Goal: Communication & Community: Answer question/provide support

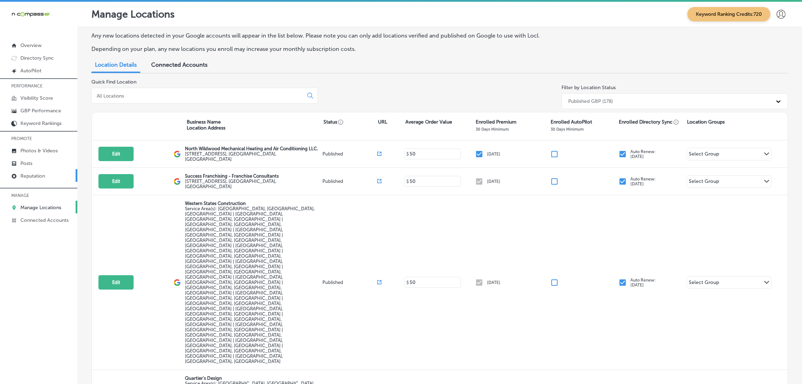
click at [20, 176] on p "Reputation" at bounding box center [32, 176] width 25 height 6
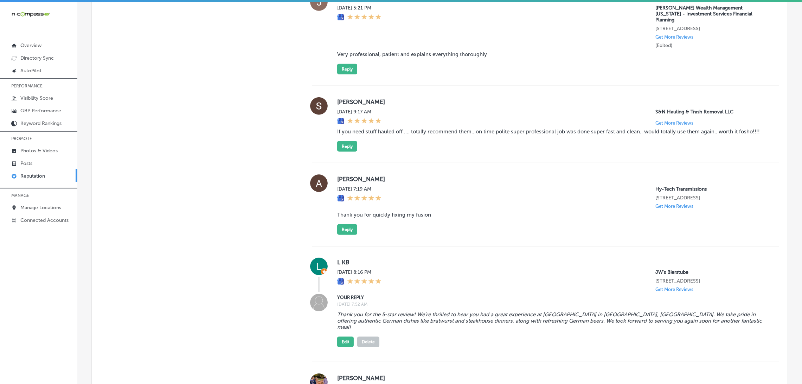
scroll to position [427, 0]
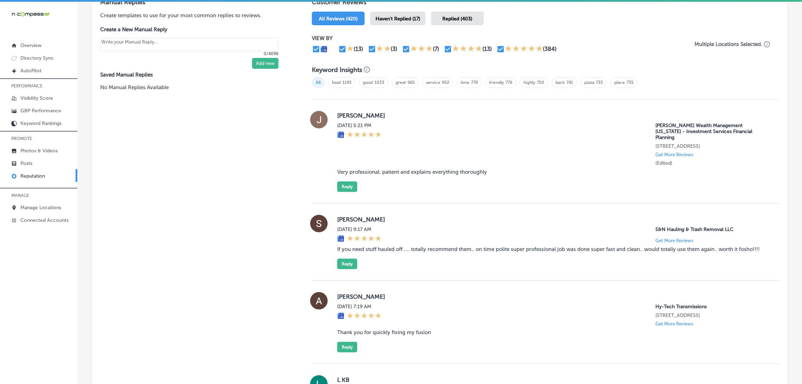
click at [410, 12] on div "Haven't Replied (17)" at bounding box center [397, 19] width 55 height 14
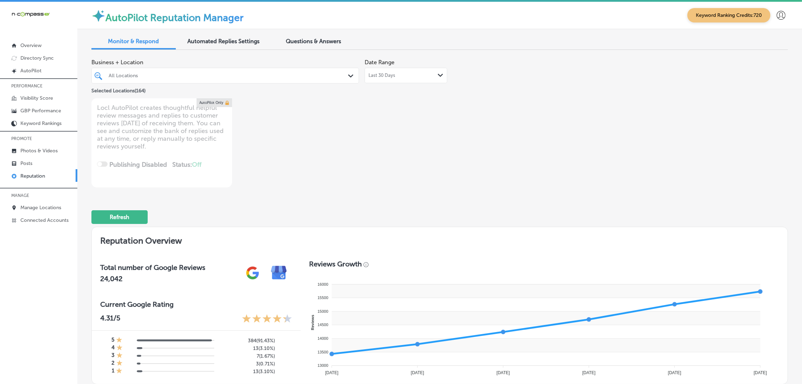
click at [337, 75] on div "All Locations" at bounding box center [229, 76] width 240 height 6
click at [488, 127] on div "Business + Location All Locations Path Created with Sketch. Selected Locations …" at bounding box center [300, 122] width 418 height 132
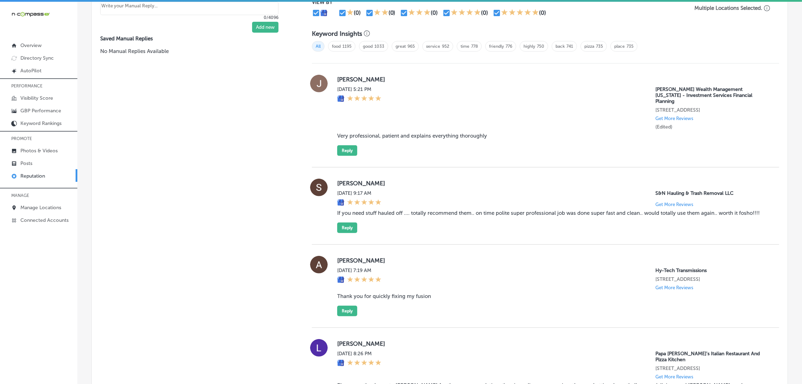
scroll to position [468, 0]
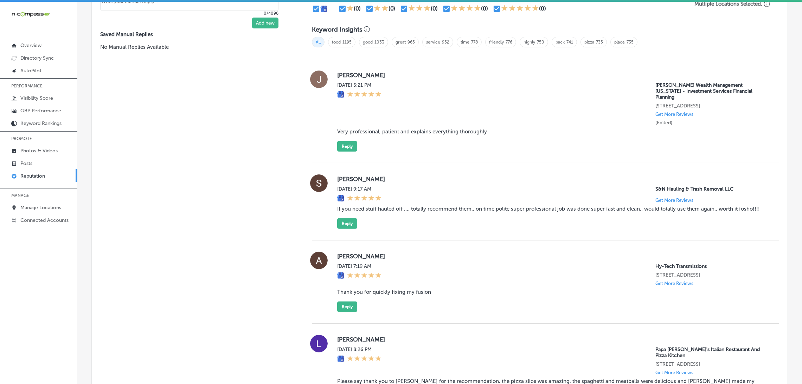
click at [452, 131] on blockquote "Very professional, patient and explains everything thoroughly" at bounding box center [552, 132] width 430 height 6
copy blockquote "Very professional, patient and explains everything thoroughly"
click at [337, 143] on button "Reply" at bounding box center [347, 146] width 20 height 11
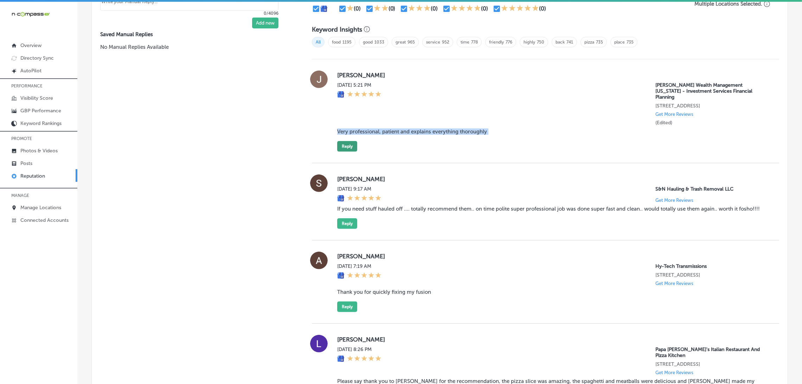
type textarea "x"
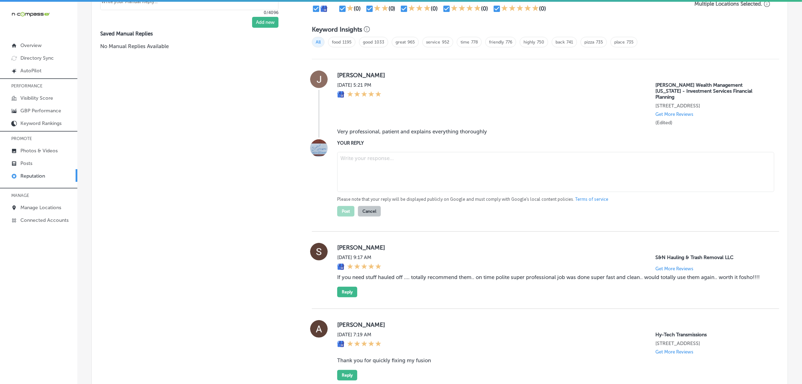
click at [361, 166] on textarea at bounding box center [555, 172] width 437 height 40
paste textarea "Thank you for the wonderful 5-star review! We’re thrilled to hear that you had …"
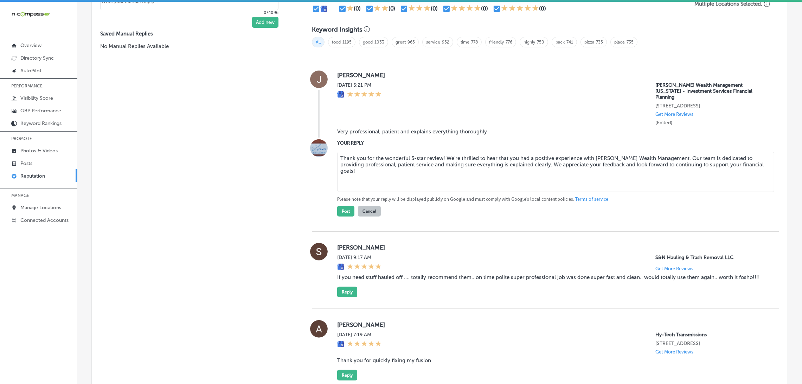
click at [440, 157] on textarea "Thank you for the wonderful 5-star review! We’re thrilled to hear that you had …" at bounding box center [555, 172] width 437 height 40
type textarea "Thank you for the wonderful 5-star review! We’re thrilled to hear that you had …"
click at [341, 209] on button "Post" at bounding box center [345, 211] width 17 height 11
type textarea "x"
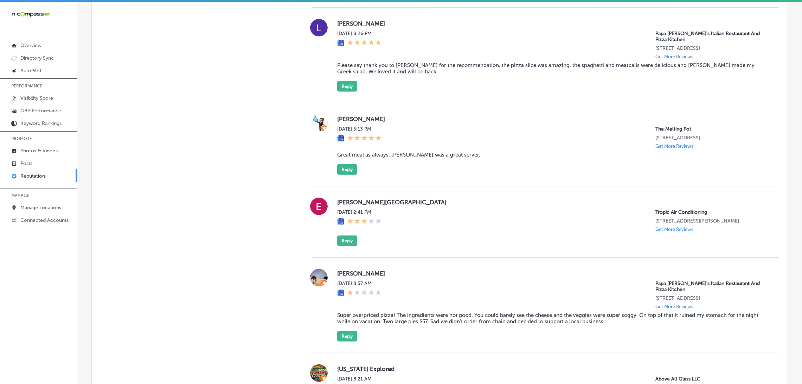
scroll to position [690, 0]
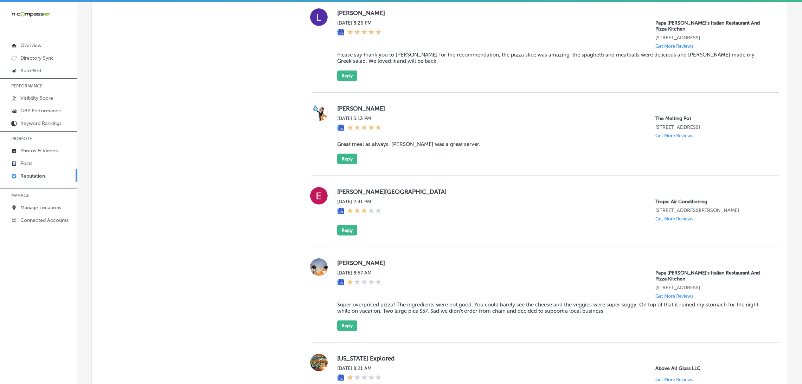
click at [368, 56] on blockquote "Please say thank you to [PERSON_NAME] for the recommendation, the pizza slice w…" at bounding box center [552, 58] width 430 height 13
copy blockquote "Please say thank you to [PERSON_NAME] for the recommendation, the pizza slice w…"
click at [370, 85] on div "[PERSON_NAME][DATE] 8:26 PM Papa [PERSON_NAME]'s Italian Restaurant And Pizza K…" at bounding box center [545, 45] width 467 height 96
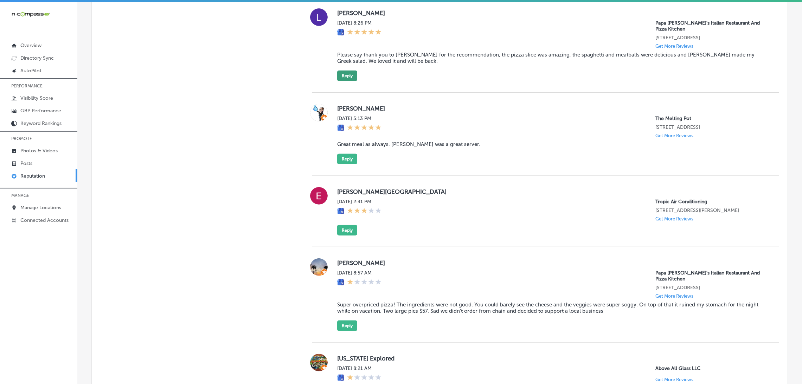
click at [349, 74] on button "Reply" at bounding box center [347, 76] width 20 height 11
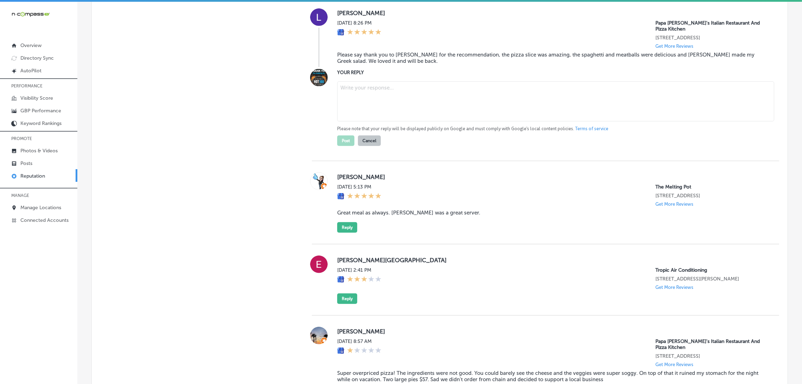
click at [374, 105] on textarea at bounding box center [555, 102] width 437 height 40
click at [400, 104] on textarea at bounding box center [555, 102] width 437 height 40
click at [365, 99] on textarea at bounding box center [555, 102] width 437 height 40
click at [374, 91] on textarea at bounding box center [555, 102] width 437 height 40
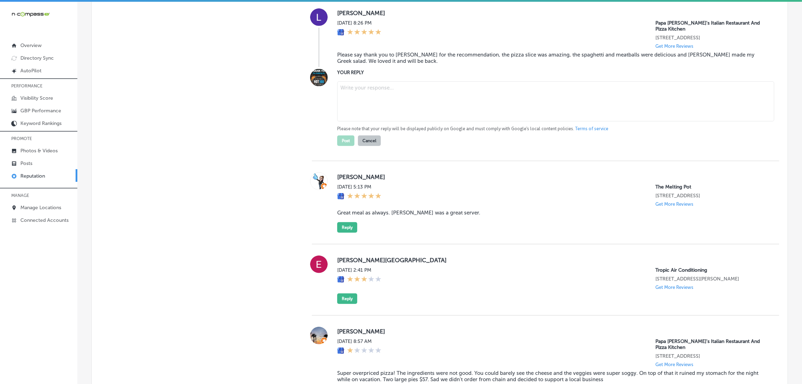
click at [413, 102] on textarea at bounding box center [555, 102] width 437 height 40
paste textarea "Thank you for the wonderful 5-star review! We're so glad to hear you enjoyed th…"
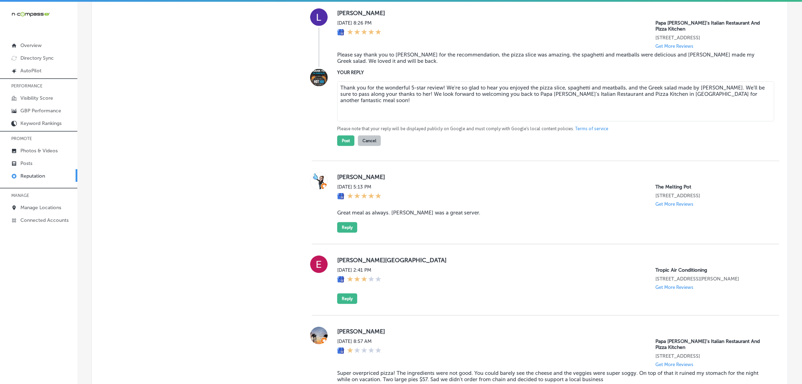
click at [440, 86] on textarea "Thank you for the wonderful 5-star review! We're so glad to hear you enjoyed th…" at bounding box center [555, 102] width 437 height 40
type textarea "Thank you for the wonderful 5-star review, [PERSON_NAME]! We're so glad to hear…"
click at [341, 137] on button "Post" at bounding box center [345, 141] width 17 height 11
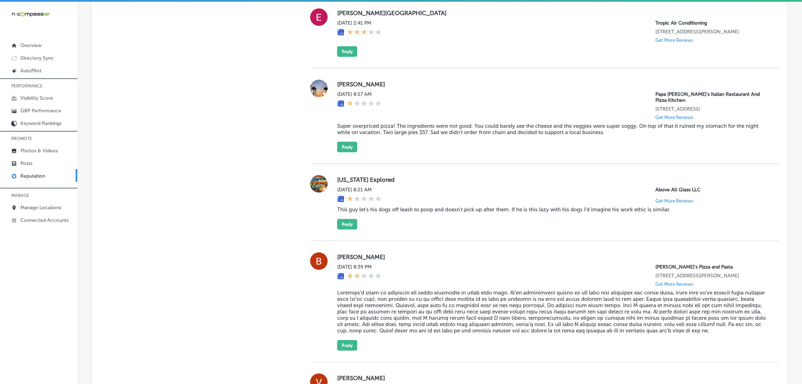
scroll to position [774, 0]
click at [351, 57] on button "Reply" at bounding box center [347, 51] width 20 height 11
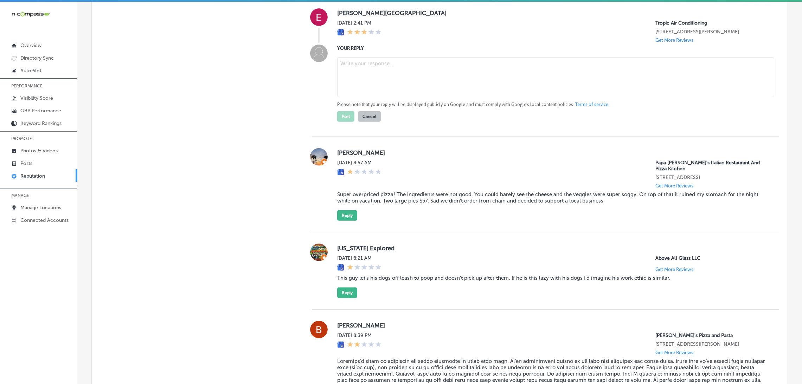
click at [435, 51] on div "YOUR REPLY Please note that your reply will be displayed publicly on Google and…" at bounding box center [552, 83] width 430 height 77
click at [374, 122] on button "Cancel" at bounding box center [369, 116] width 23 height 11
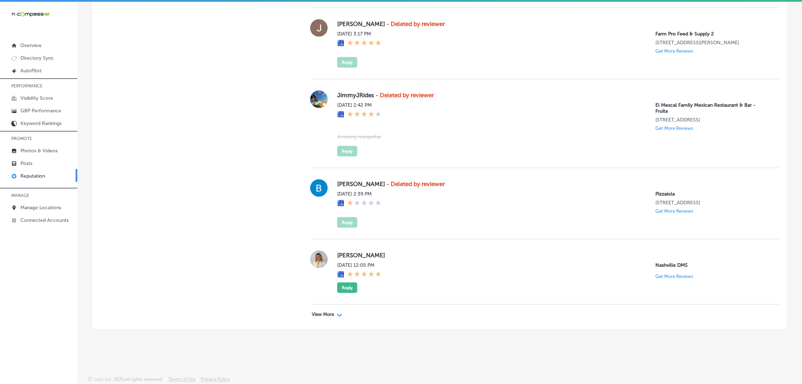
scroll to position [1720, 0]
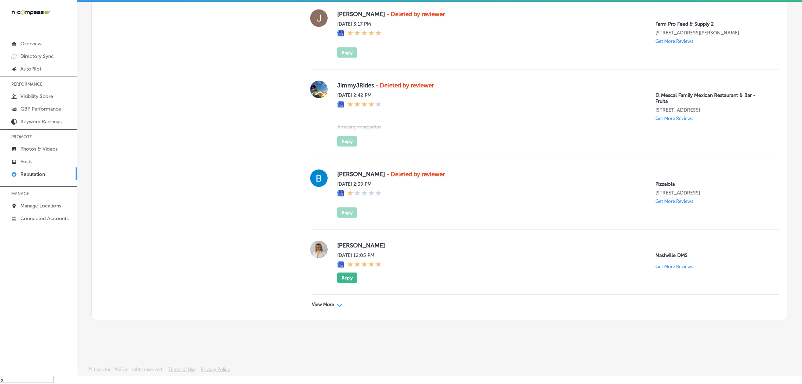
click at [323, 304] on p "View More" at bounding box center [323, 305] width 22 height 6
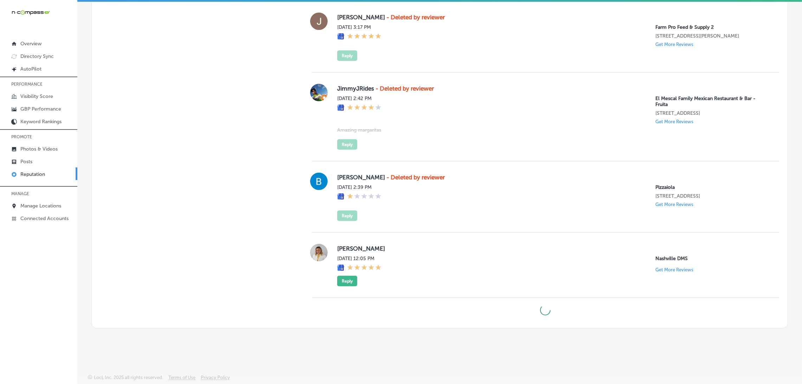
scroll to position [1, 0]
type textarea "x"
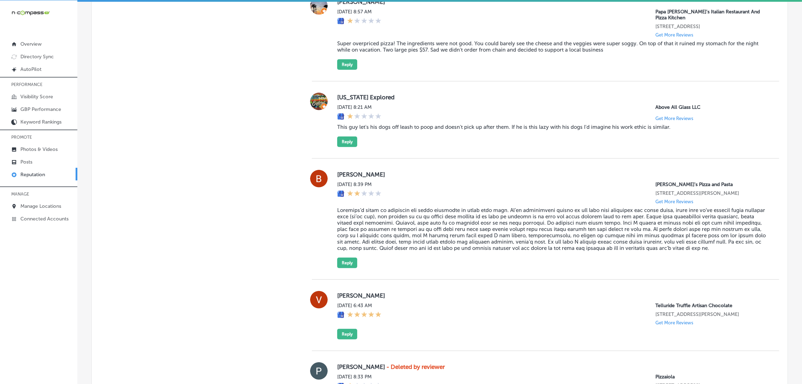
scroll to position [802, 0]
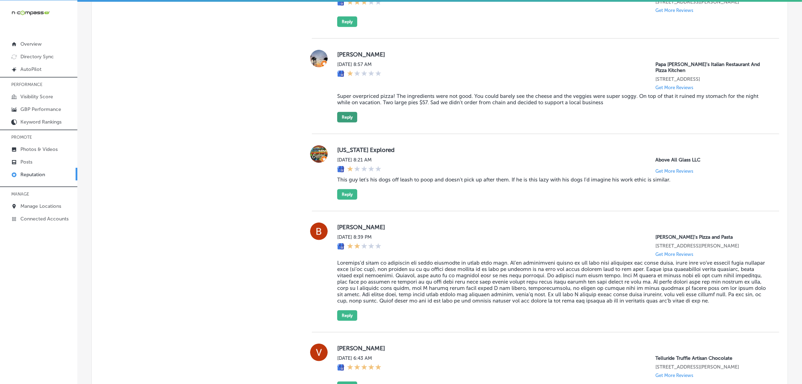
click at [348, 118] on button "Reply" at bounding box center [347, 117] width 20 height 11
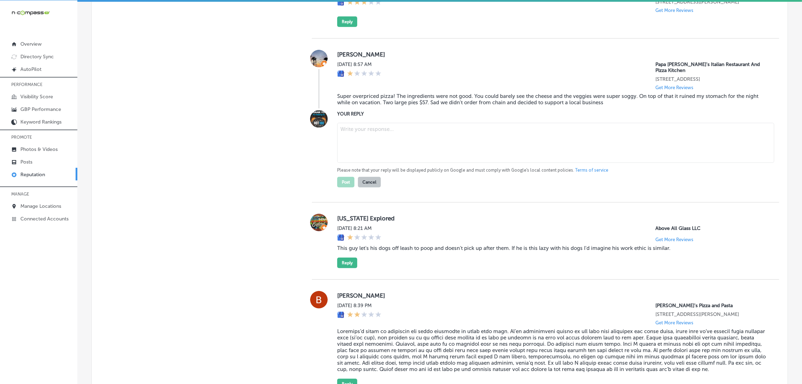
click at [454, 148] on textarea at bounding box center [555, 143] width 437 height 40
paste textarea "Thank you for your feedback. We’re really sorry to hear that your experience at…"
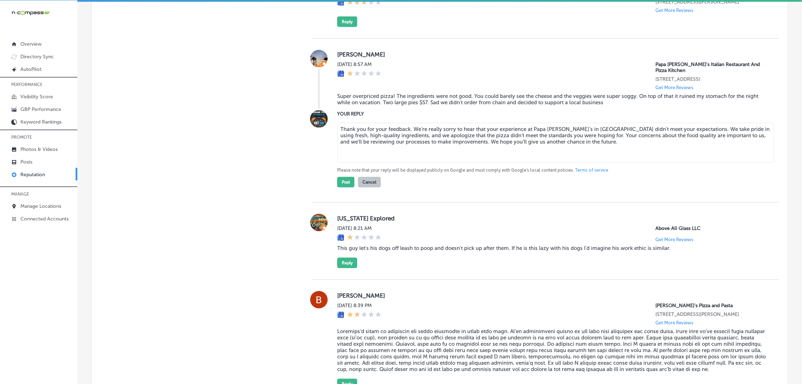
click at [407, 136] on textarea "Thank you for your feedback. We’re really sorry to hear that your experience at…" at bounding box center [555, 143] width 437 height 40
type textarea "Thank you for your feedback, [PERSON_NAME]. We’re really sorry to hear that you…"
click at [345, 188] on button "Post" at bounding box center [345, 182] width 17 height 11
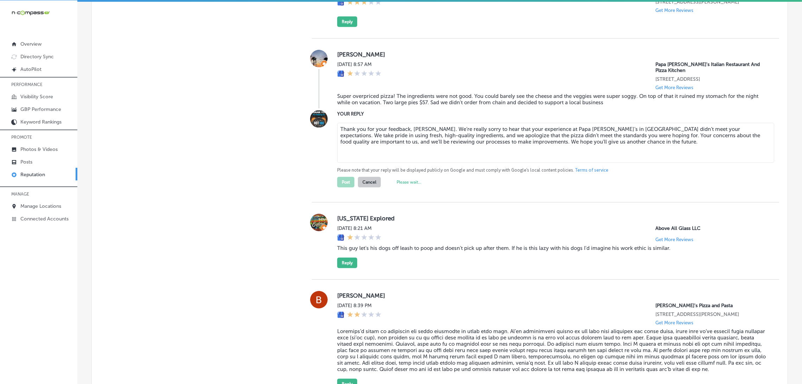
type textarea "x"
